Goal: Information Seeking & Learning: Learn about a topic

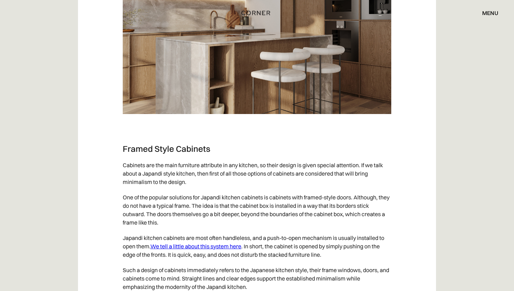
scroll to position [2663, 0]
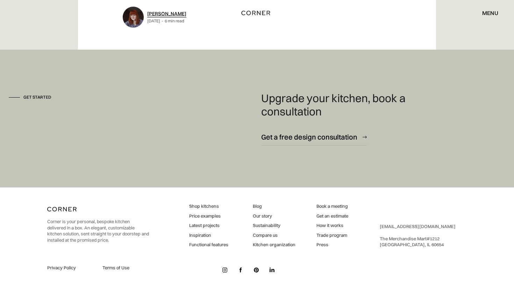
scroll to position [3809, 0]
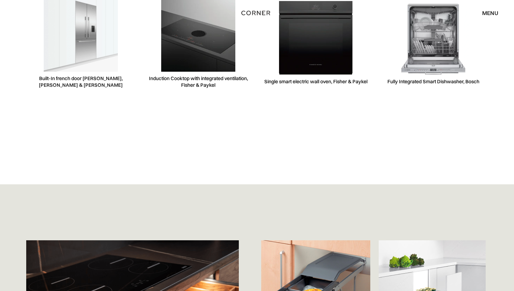
scroll to position [2151, 0]
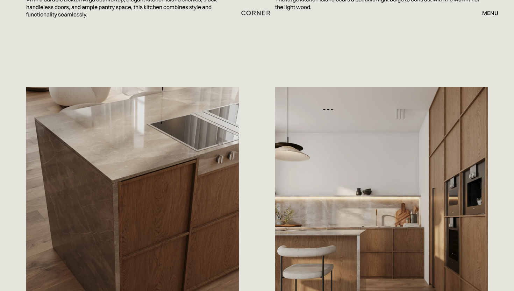
scroll to position [760, 0]
